Goal: Transaction & Acquisition: Purchase product/service

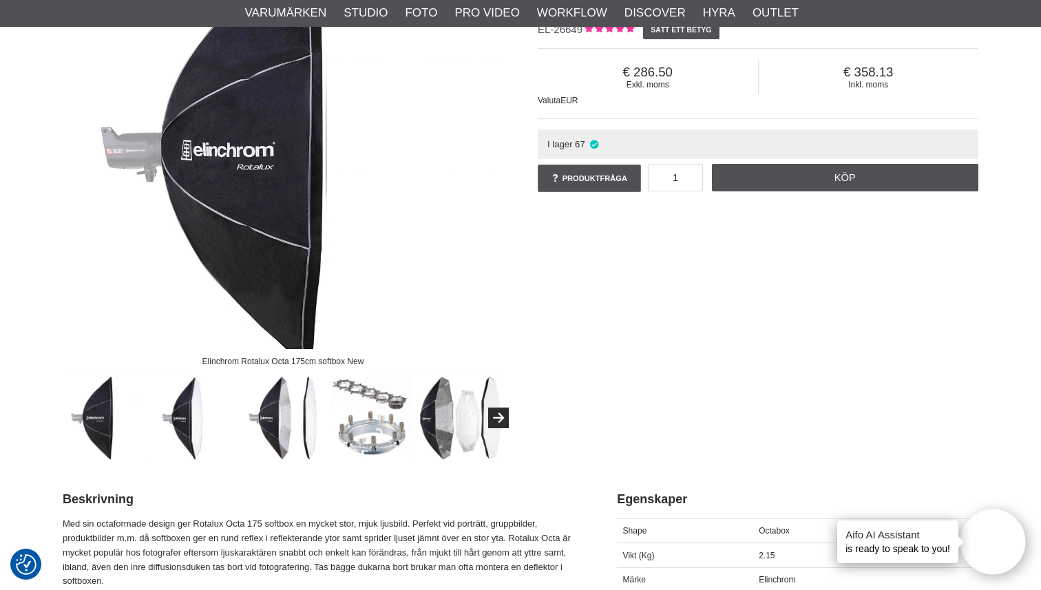
scroll to position [220, 0]
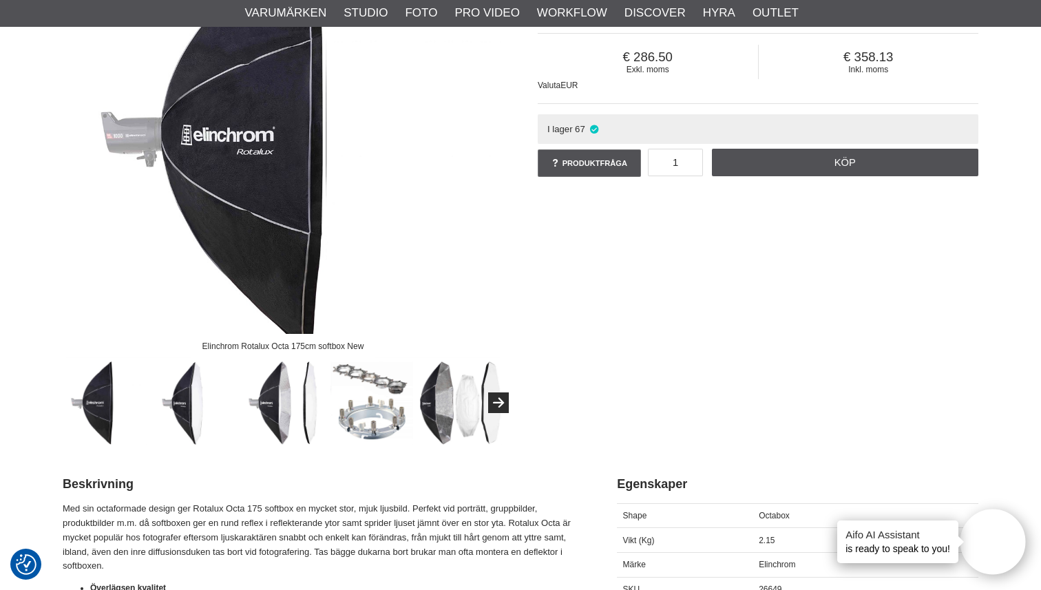
click at [291, 415] on img at bounding box center [283, 402] width 83 height 83
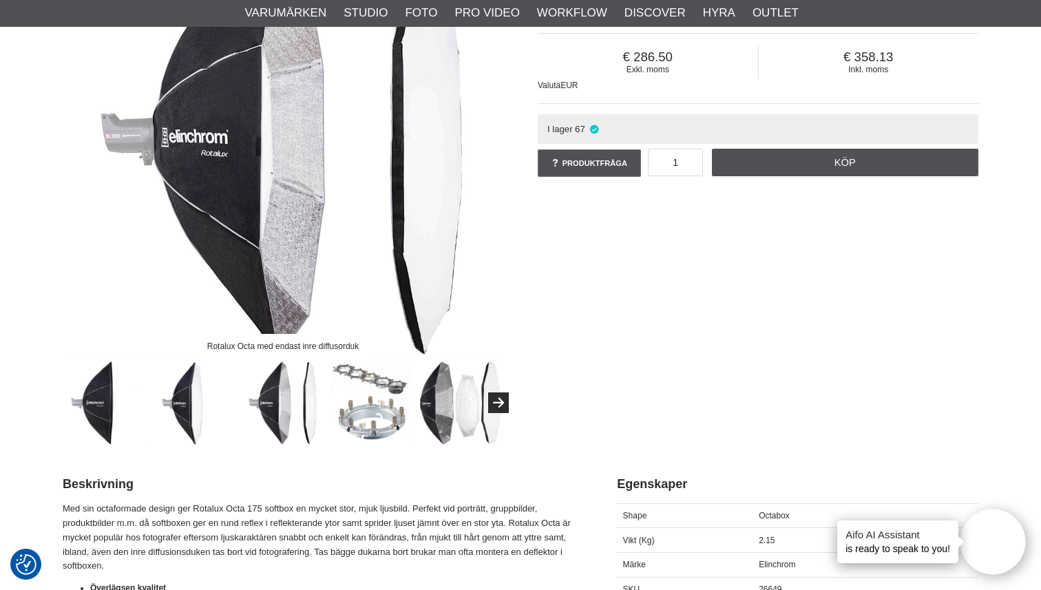
click at [471, 409] on img at bounding box center [460, 402] width 83 height 83
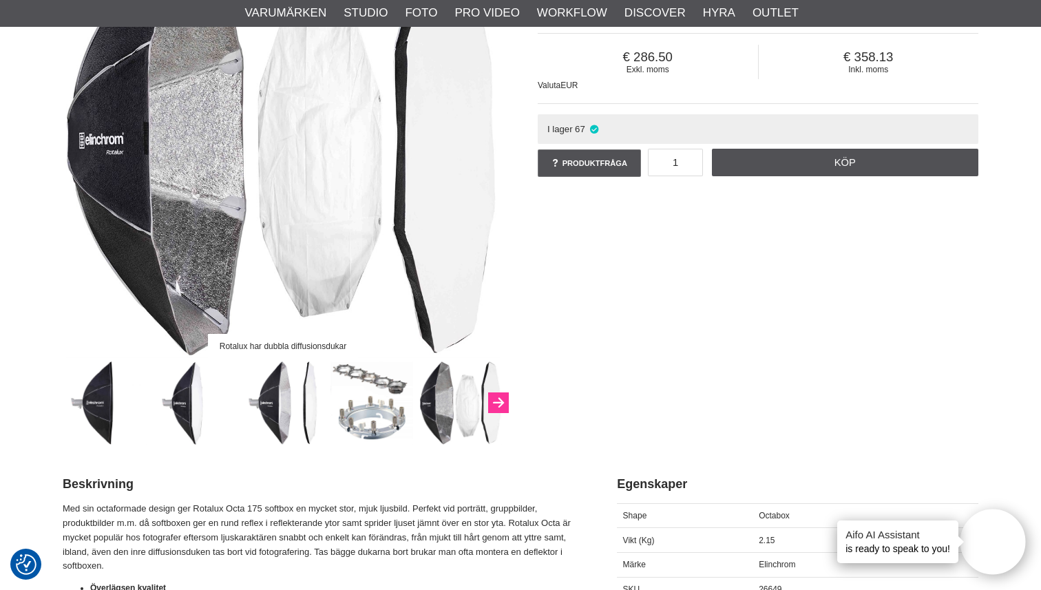
click at [506, 405] on icon "Next" at bounding box center [498, 403] width 17 height 12
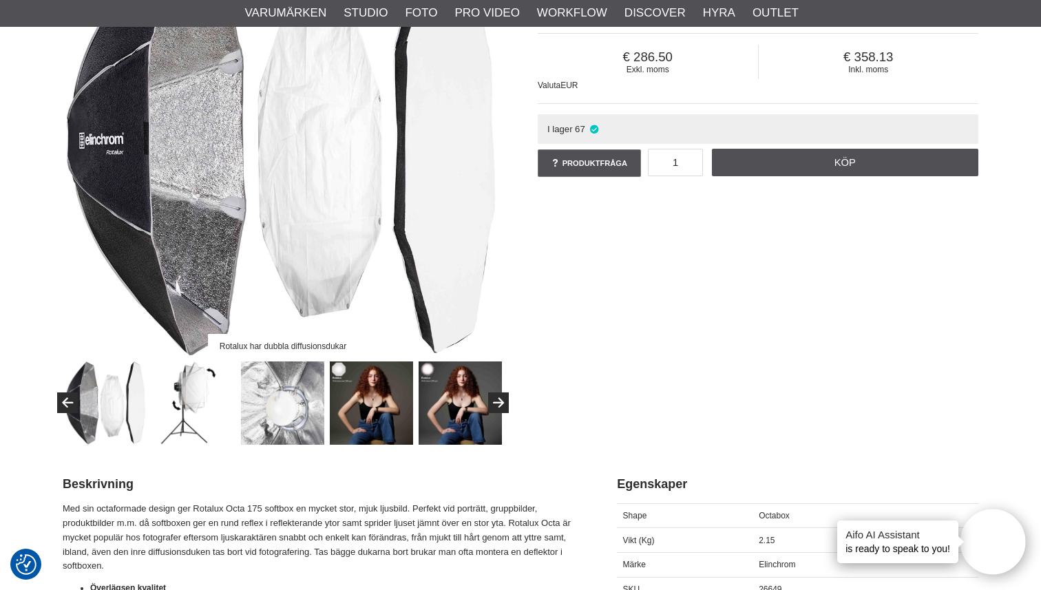
click at [278, 418] on img at bounding box center [282, 402] width 83 height 83
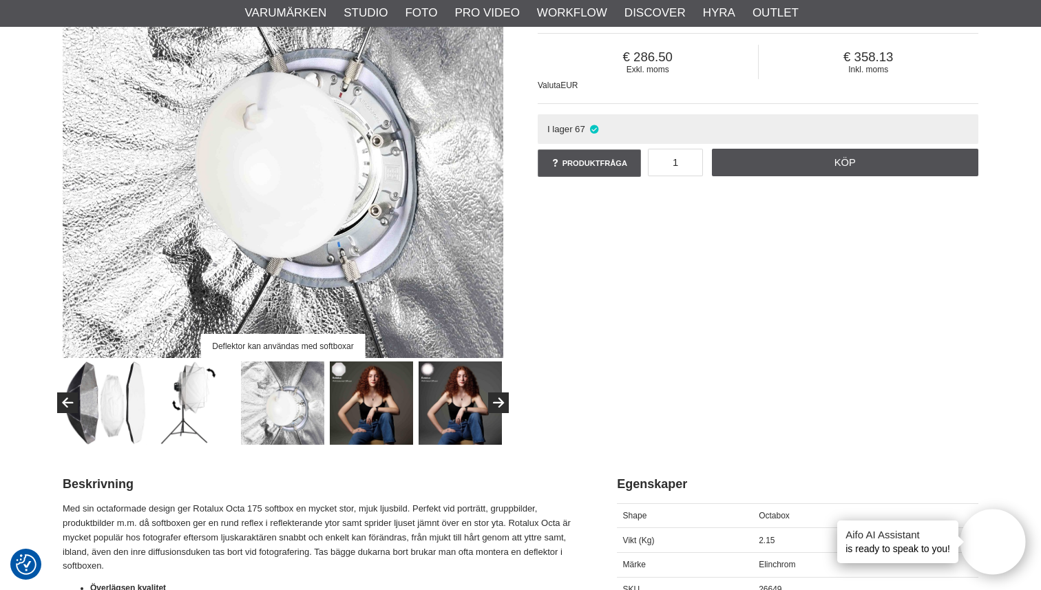
click at [385, 408] on img at bounding box center [371, 402] width 83 height 83
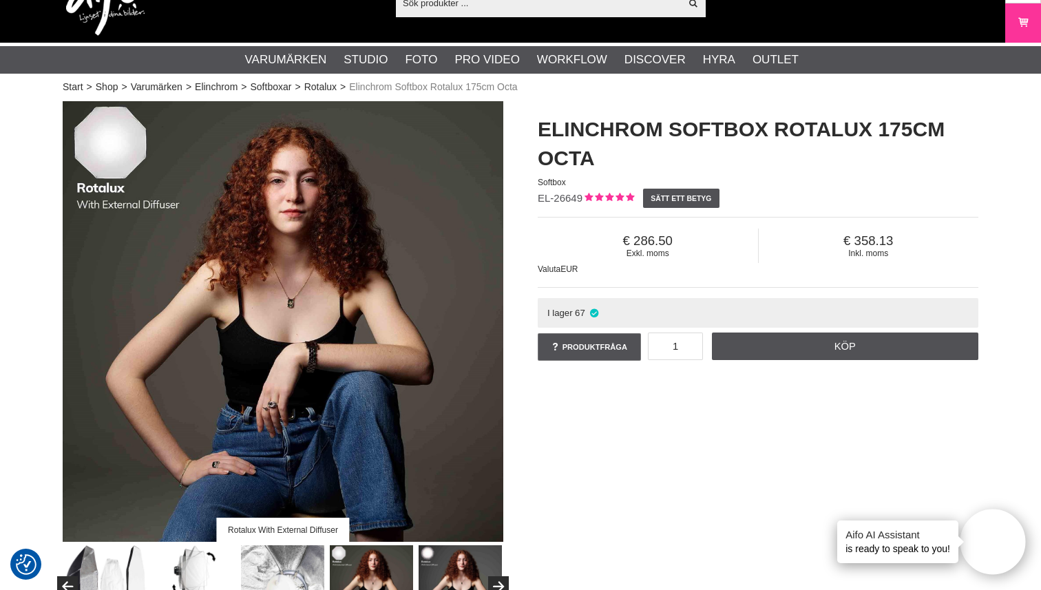
scroll to position [31, 0]
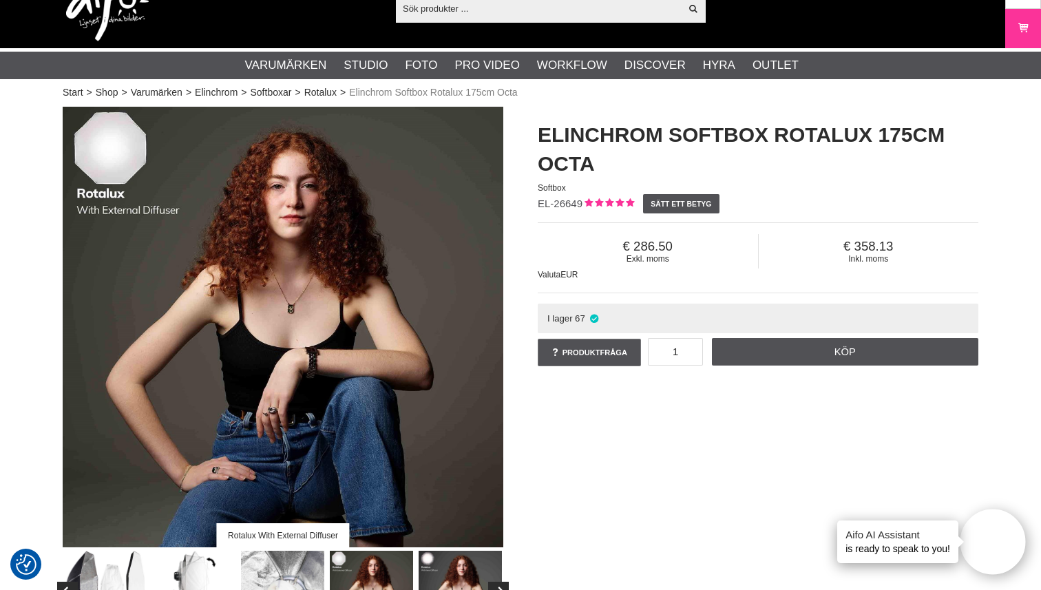
click at [450, 566] on img at bounding box center [460, 592] width 83 height 83
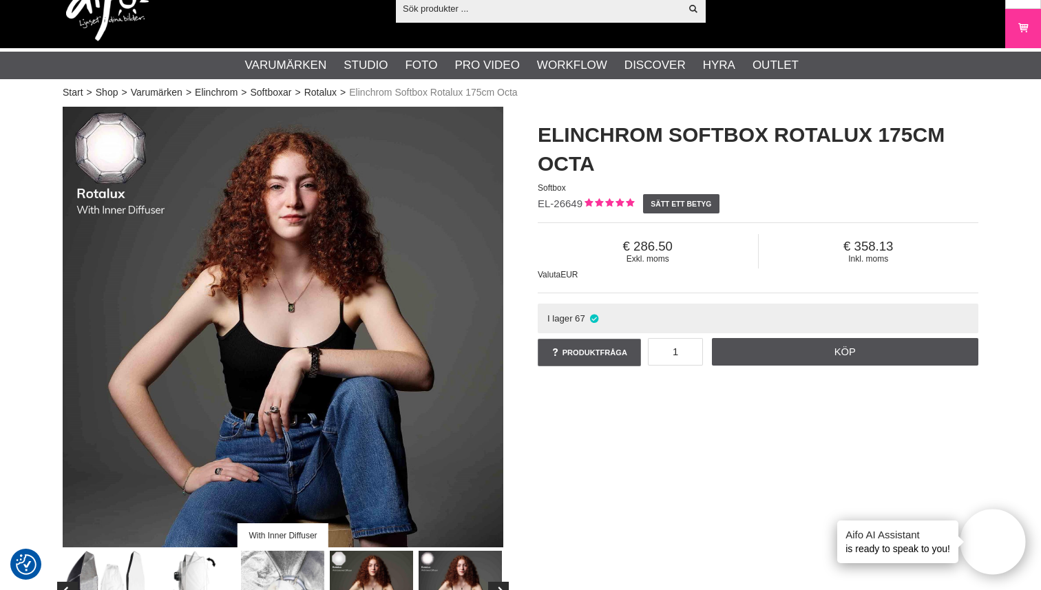
click at [385, 569] on img at bounding box center [371, 592] width 83 height 83
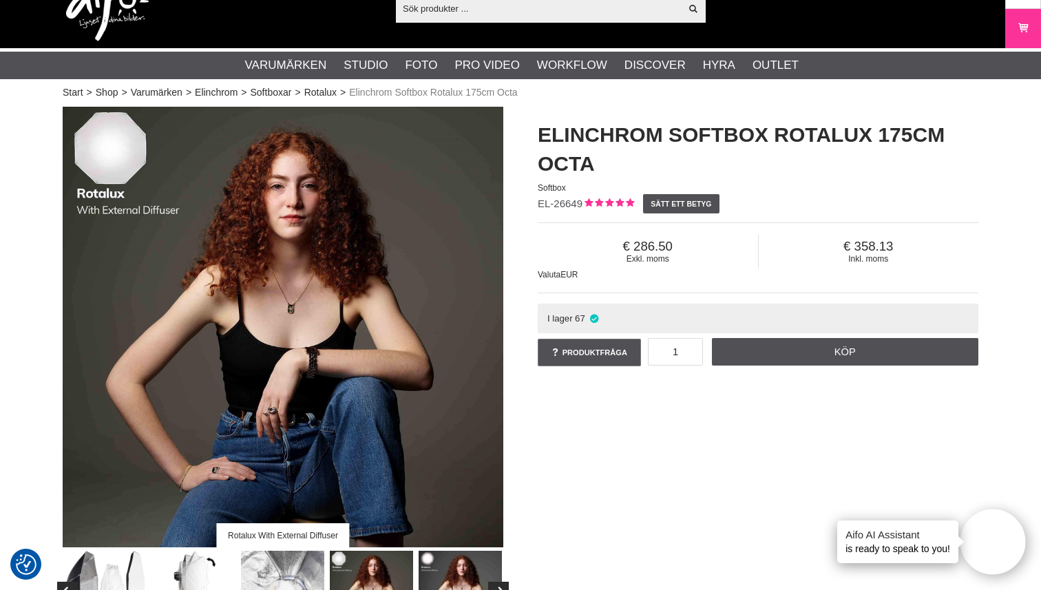
click at [450, 564] on img at bounding box center [460, 592] width 83 height 83
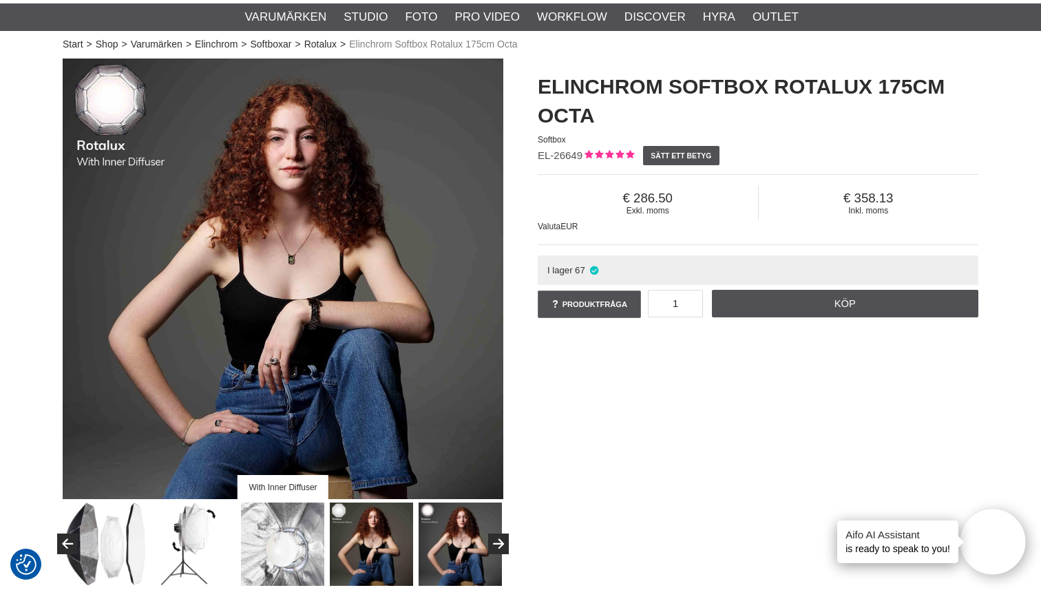
scroll to position [0, 0]
